Goal: Task Accomplishment & Management: Complete application form

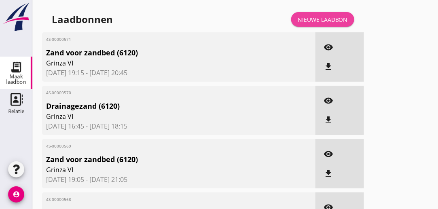
click at [327, 21] on div "Nieuwe laadbon" at bounding box center [322, 19] width 50 height 8
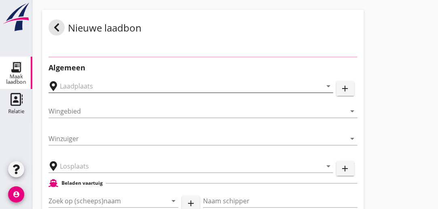
type input "Vossemeer B, vak 8, Vossemeer"
type input "Vossemeer Vak 8A + 9A"
type input "Grinza 6"
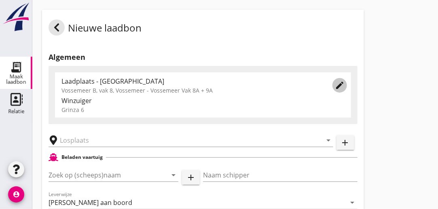
click at [337, 84] on icon "edit" at bounding box center [340, 85] width 10 height 10
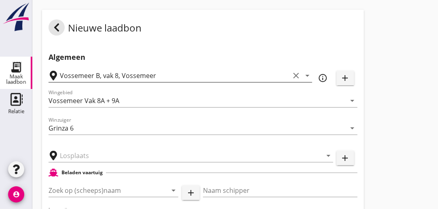
click at [306, 76] on icon "arrow_drop_down" at bounding box center [307, 76] width 10 height 10
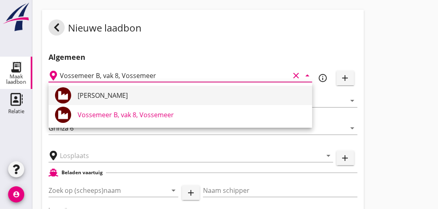
click at [130, 94] on div "[PERSON_NAME]" at bounding box center [192, 96] width 228 height 10
type input "[PERSON_NAME]"
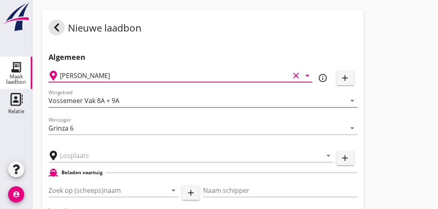
type input "IJsselmeer Meerzand"
click at [91, 158] on input "text" at bounding box center [185, 155] width 251 height 13
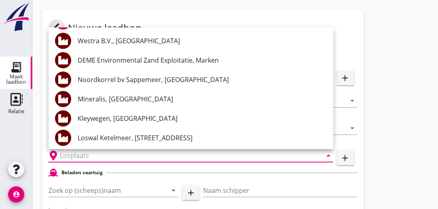
scroll to position [21, 0]
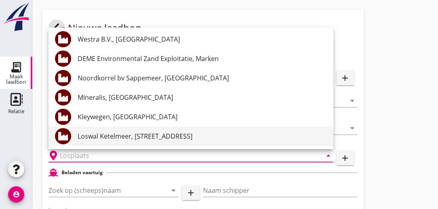
click at [186, 137] on div "Loswal Ketelmeer, [STREET_ADDRESS]" at bounding box center [202, 136] width 249 height 10
type input "Loswal Ketelmeer, [STREET_ADDRESS]"
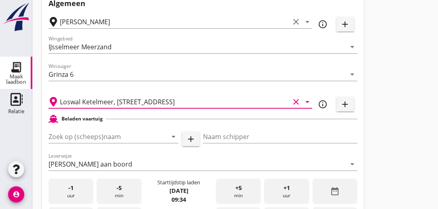
scroll to position [81, 0]
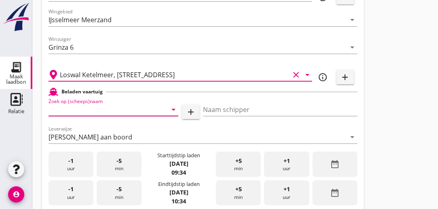
click at [132, 112] on input "Zoek op (scheeps)naam" at bounding box center [102, 109] width 107 height 13
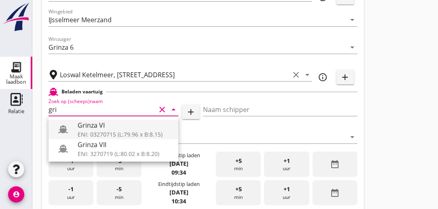
click at [90, 134] on div "ENI: 03270715 (L:79.96 x B:8.15)" at bounding box center [125, 134] width 94 height 8
type input "Grinza VI"
type input "[PERSON_NAME]"
type input "646"
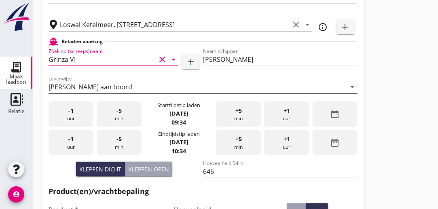
scroll to position [121, 0]
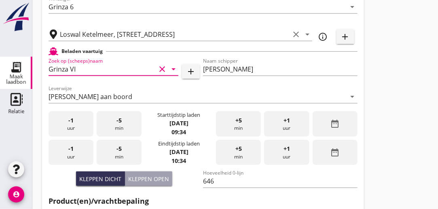
type input "Grinza VI"
click at [73, 118] on span "-1" at bounding box center [70, 120] width 5 height 9
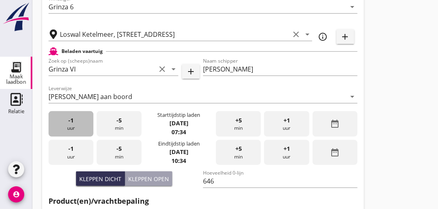
click at [73, 118] on span "-1" at bounding box center [70, 120] width 5 height 9
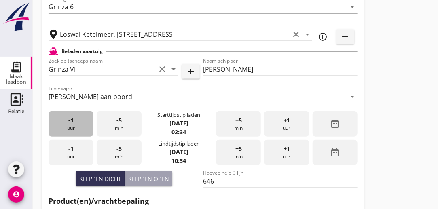
click at [73, 118] on span "-1" at bounding box center [70, 120] width 5 height 9
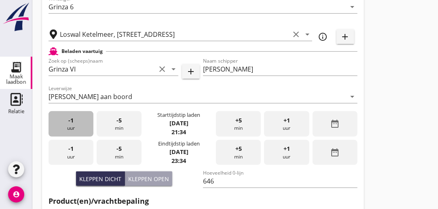
click at [73, 118] on span "-1" at bounding box center [70, 120] width 5 height 9
click at [113, 121] on div "-5 min" at bounding box center [119, 123] width 45 height 25
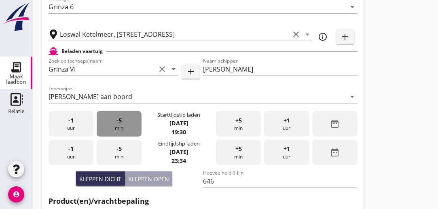
click at [113, 121] on div "-5 min" at bounding box center [119, 123] width 45 height 25
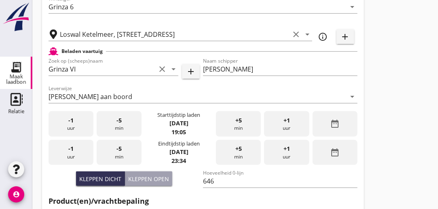
click at [113, 121] on div "-5 min" at bounding box center [119, 123] width 45 height 25
click at [240, 129] on div "+5 min" at bounding box center [238, 123] width 45 height 25
click at [71, 153] on div "-1 uur" at bounding box center [71, 152] width 45 height 25
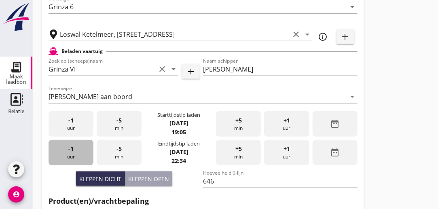
click at [71, 153] on div "-1 uur" at bounding box center [71, 152] width 45 height 25
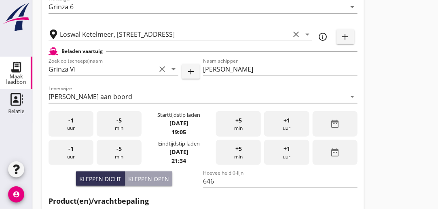
click at [127, 154] on div "-5 min" at bounding box center [119, 152] width 45 height 25
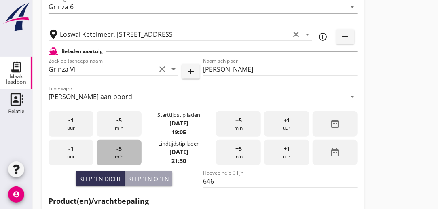
click at [127, 154] on div "-5 min" at bounding box center [119, 152] width 45 height 25
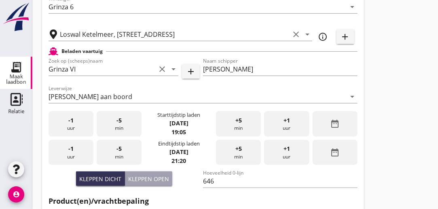
click at [127, 154] on div "-5 min" at bounding box center [119, 152] width 45 height 25
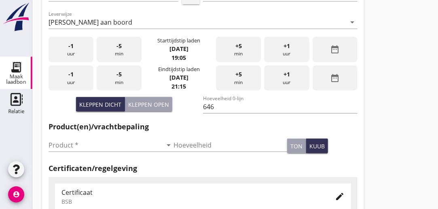
scroll to position [243, 0]
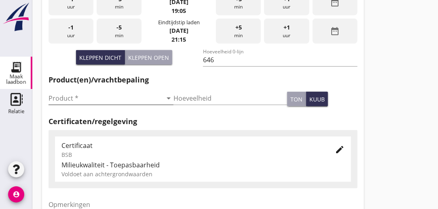
click at [103, 99] on input "Product *" at bounding box center [106, 98] width 114 height 13
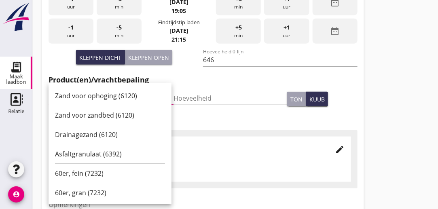
click at [91, 97] on div "Zand voor ophoging (6120)" at bounding box center [110, 96] width 110 height 10
type input "Zand voor ophoging (6120)"
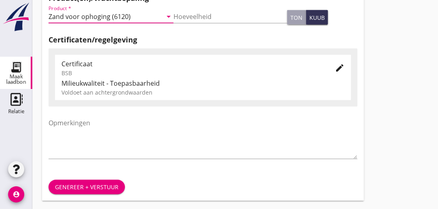
scroll to position [326, 0]
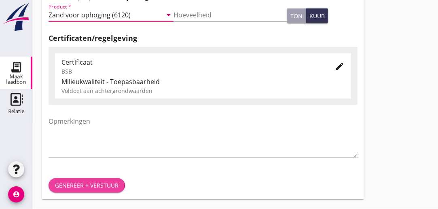
click at [86, 185] on div "Genereer + verstuur" at bounding box center [86, 185] width 63 height 8
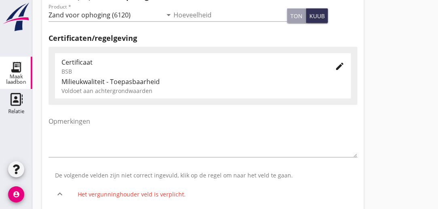
click at [340, 65] on icon "edit" at bounding box center [340, 66] width 10 height 10
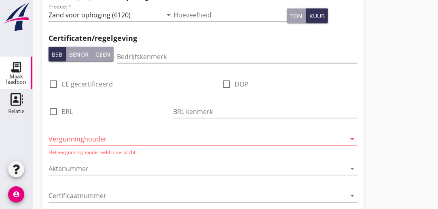
click at [177, 58] on input "Bedrijfskenmerk" at bounding box center [237, 56] width 240 height 13
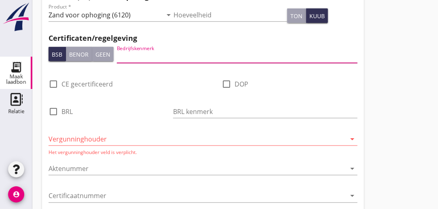
type input "Eeltink"
click at [113, 141] on input "Vergunninghouder" at bounding box center [197, 139] width 297 height 13
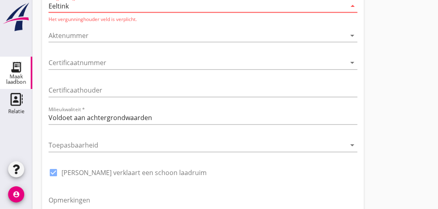
scroll to position [458, 0]
type input "Eeltink"
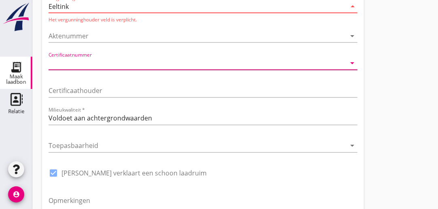
click at [146, 64] on input "Certificaatnummer" at bounding box center [197, 63] width 297 height 13
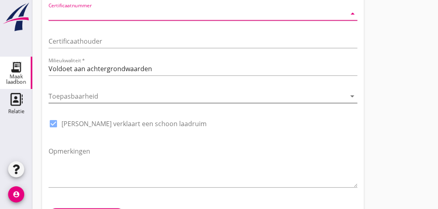
scroll to position [536, 0]
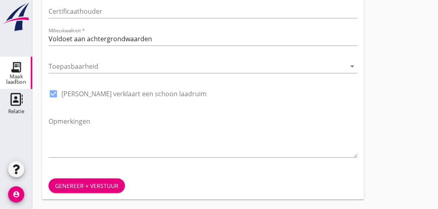
click at [80, 188] on div "Genereer + verstuur" at bounding box center [86, 185] width 63 height 8
